Goal: Navigation & Orientation: Find specific page/section

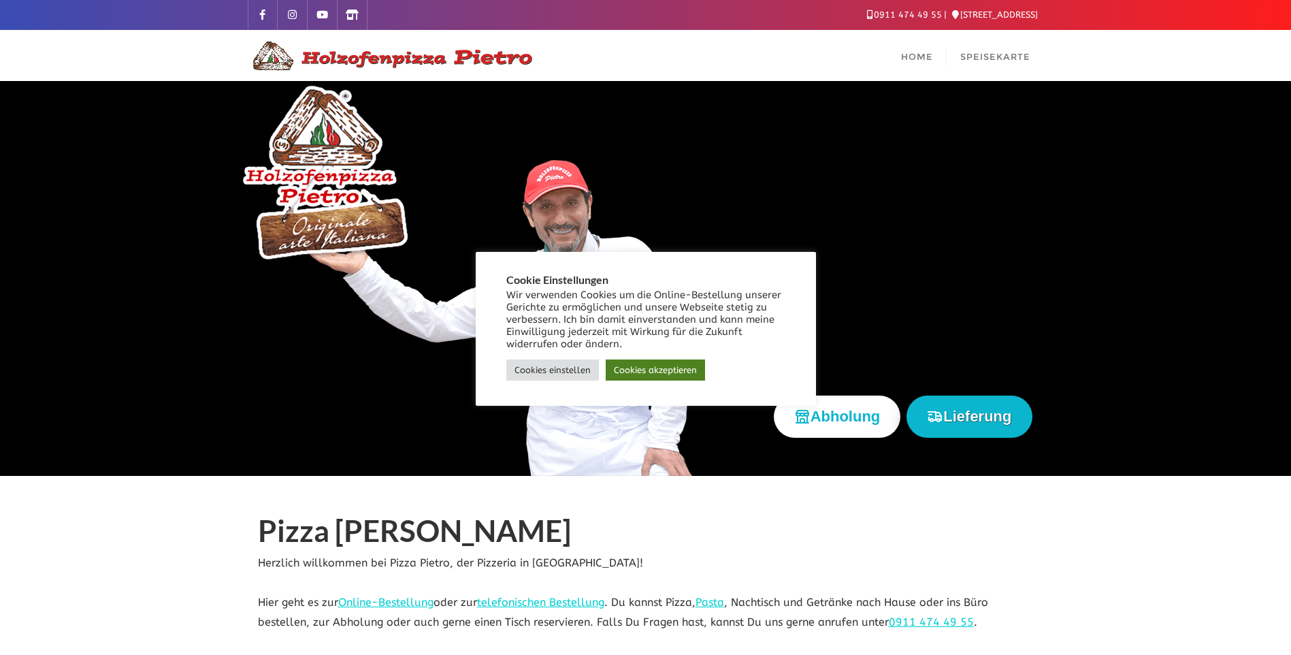
click at [638, 366] on link "Cookies akzeptieren" at bounding box center [655, 369] width 99 height 21
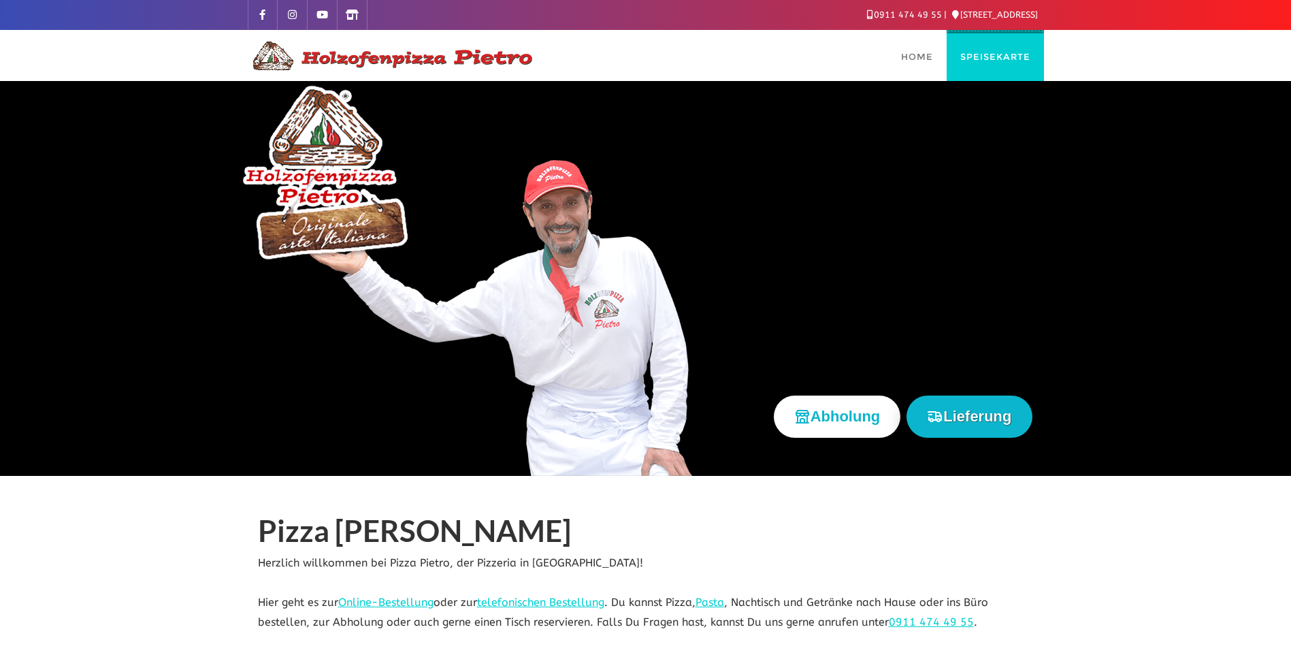
click at [981, 63] on link "Speisekarte" at bounding box center [995, 55] width 97 height 51
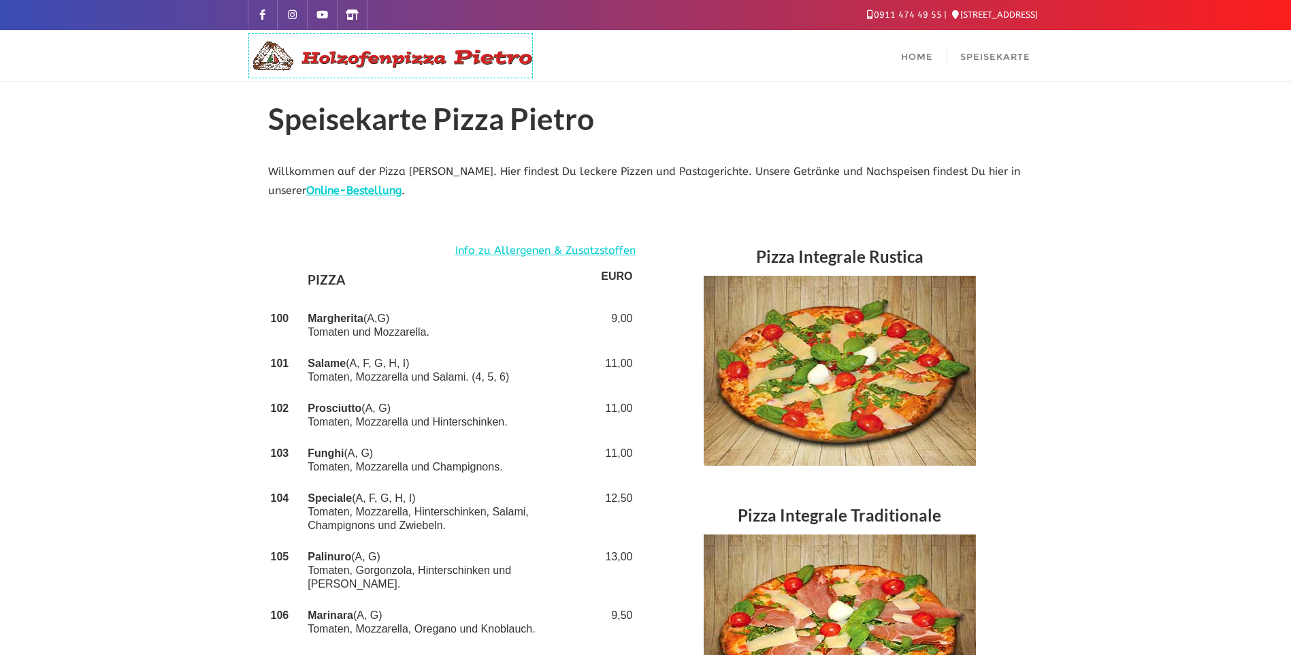
click at [326, 55] on img at bounding box center [391, 55] width 286 height 33
